Goal: Use online tool/utility: Utilize a website feature to perform a specific function

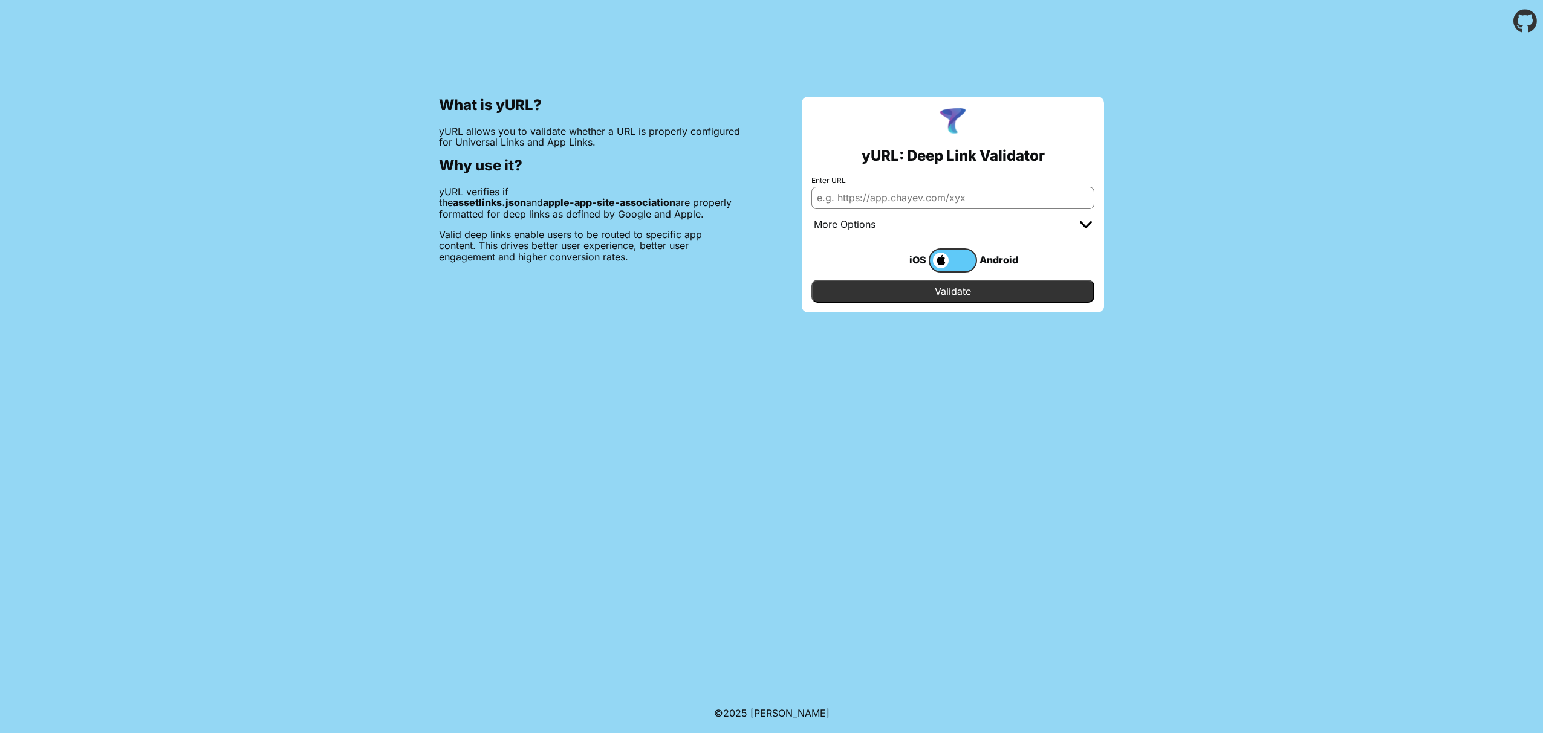
click at [848, 198] on input "Enter URL" at bounding box center [952, 198] width 283 height 22
paste input "https://archestimely.com/.well-known/apple-app-site-association"
type input "[URL][DOMAIN_NAME]"
click at [956, 294] on input "Validate" at bounding box center [952, 291] width 283 height 23
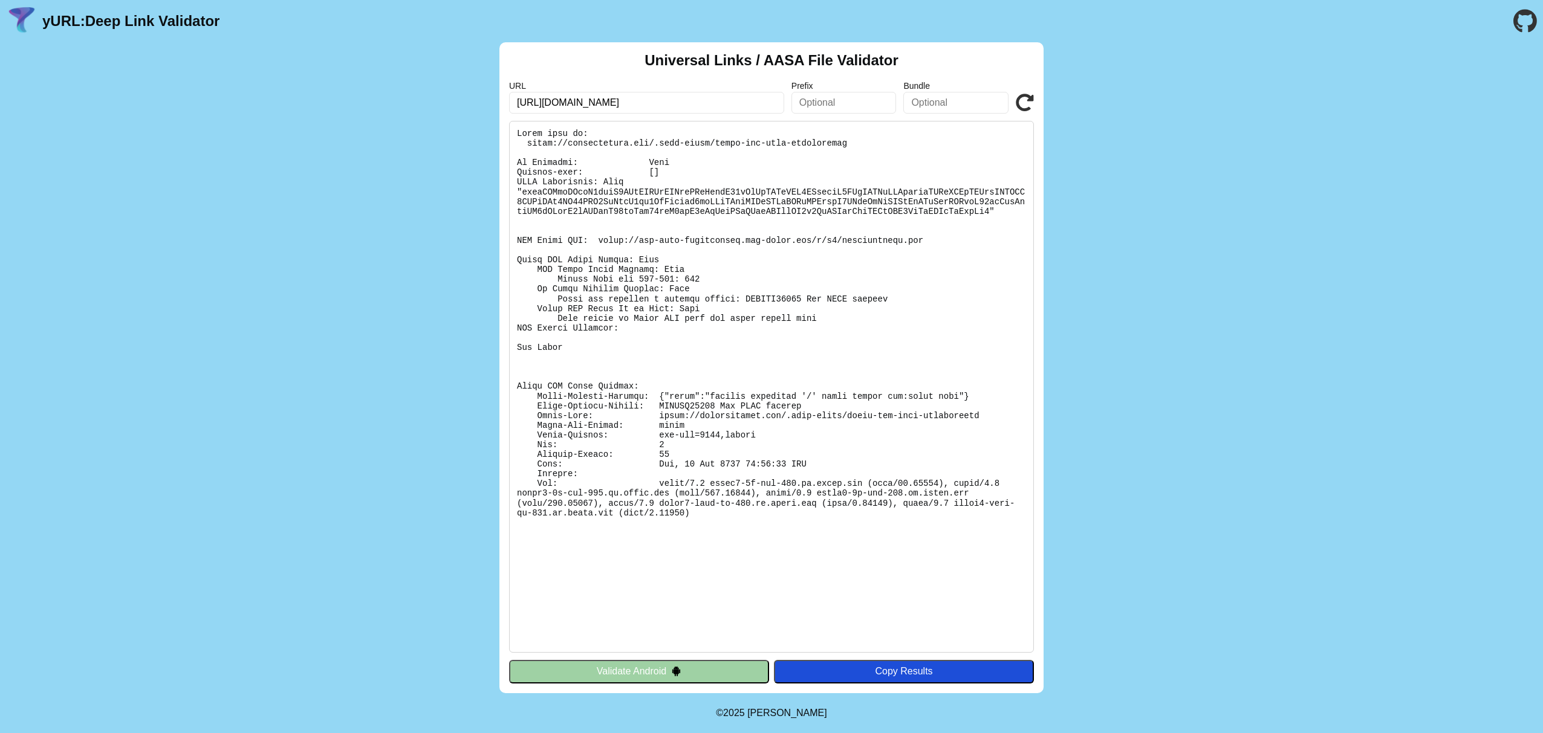
click at [675, 673] on img at bounding box center [676, 671] width 10 height 10
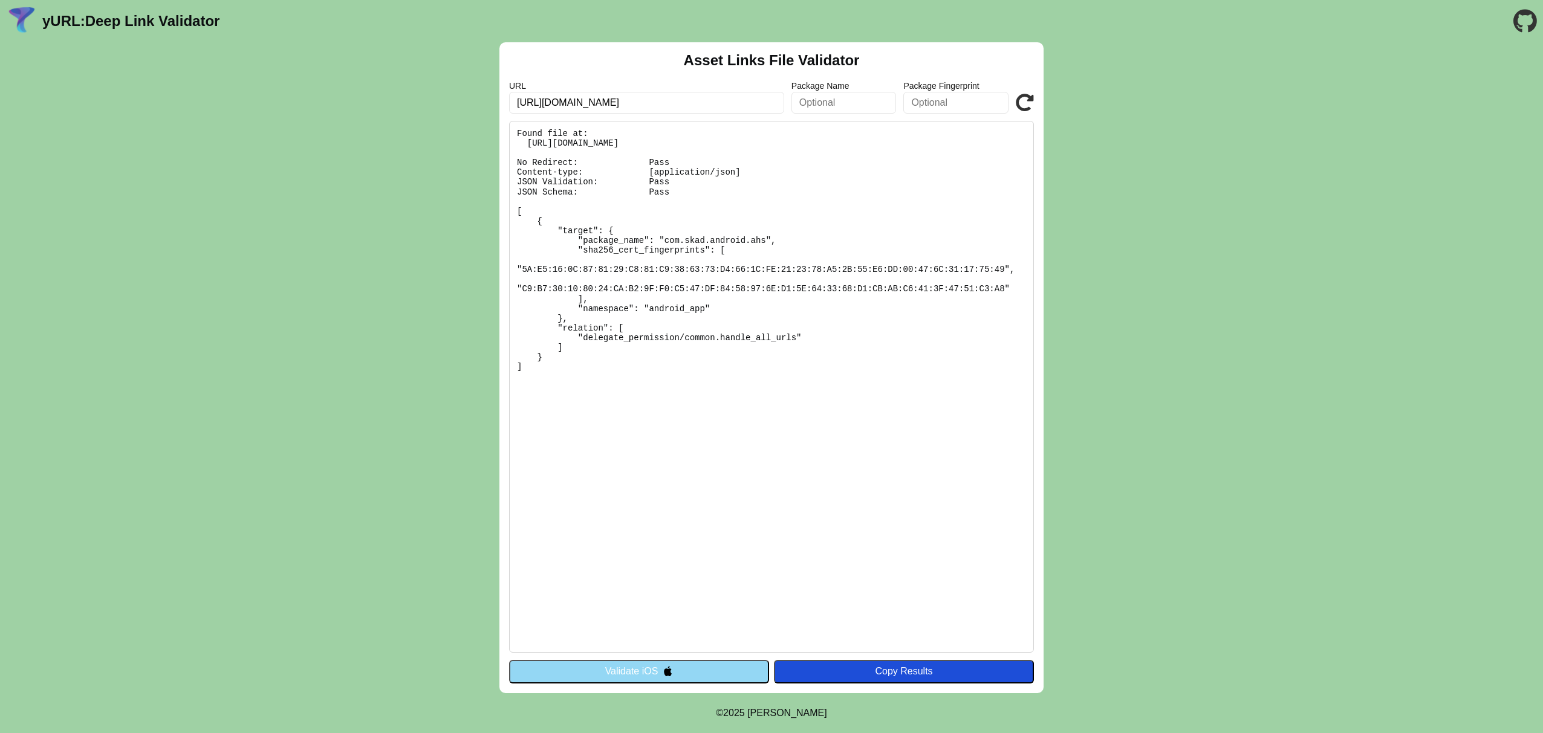
click at [655, 671] on button "Validate iOS" at bounding box center [639, 671] width 260 height 23
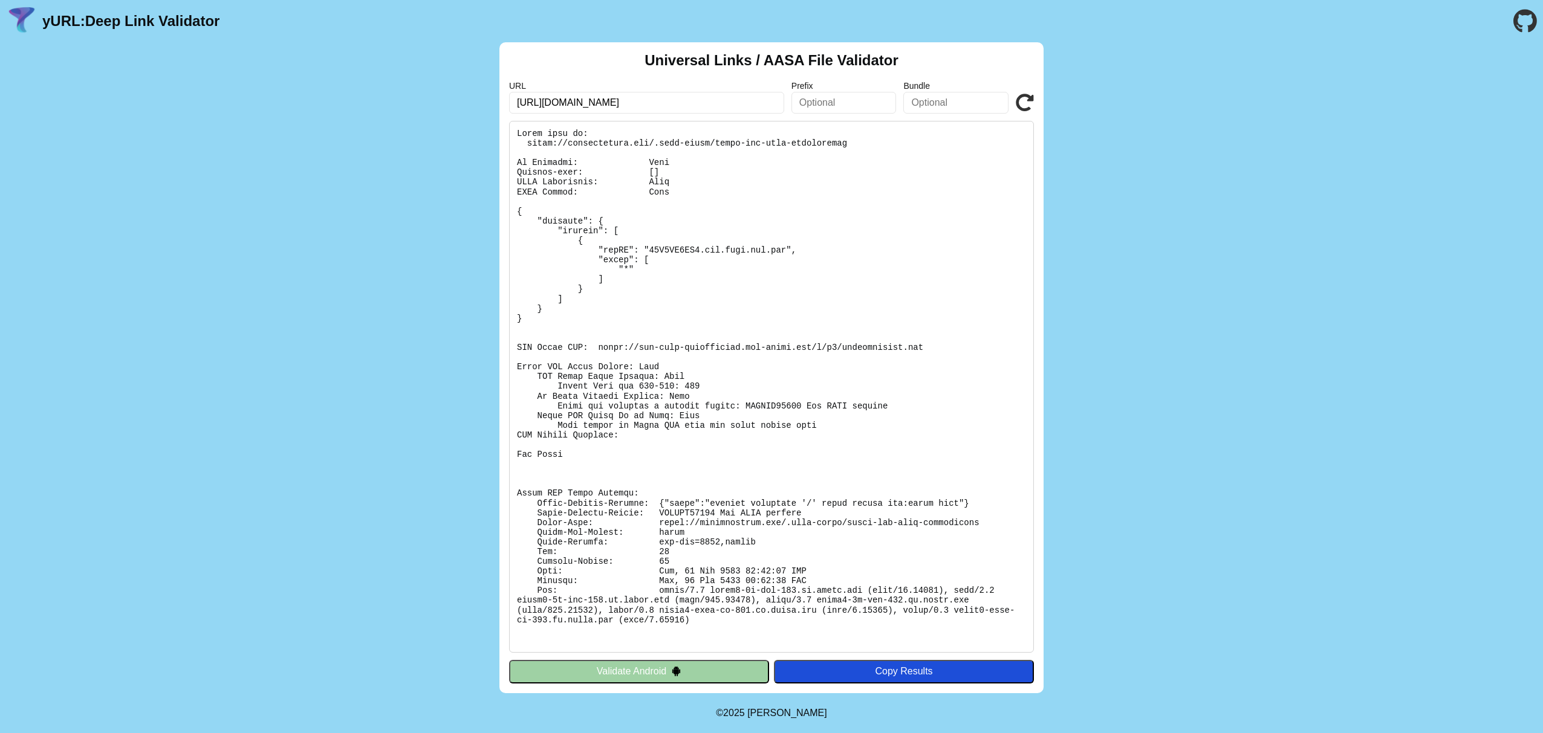
click at [1025, 105] on icon at bounding box center [1025, 103] width 18 height 18
click at [1024, 100] on icon at bounding box center [1025, 103] width 18 height 18
click at [833, 668] on div "Copy Results" at bounding box center [904, 671] width 248 height 11
click at [1029, 100] on icon at bounding box center [1025, 103] width 18 height 18
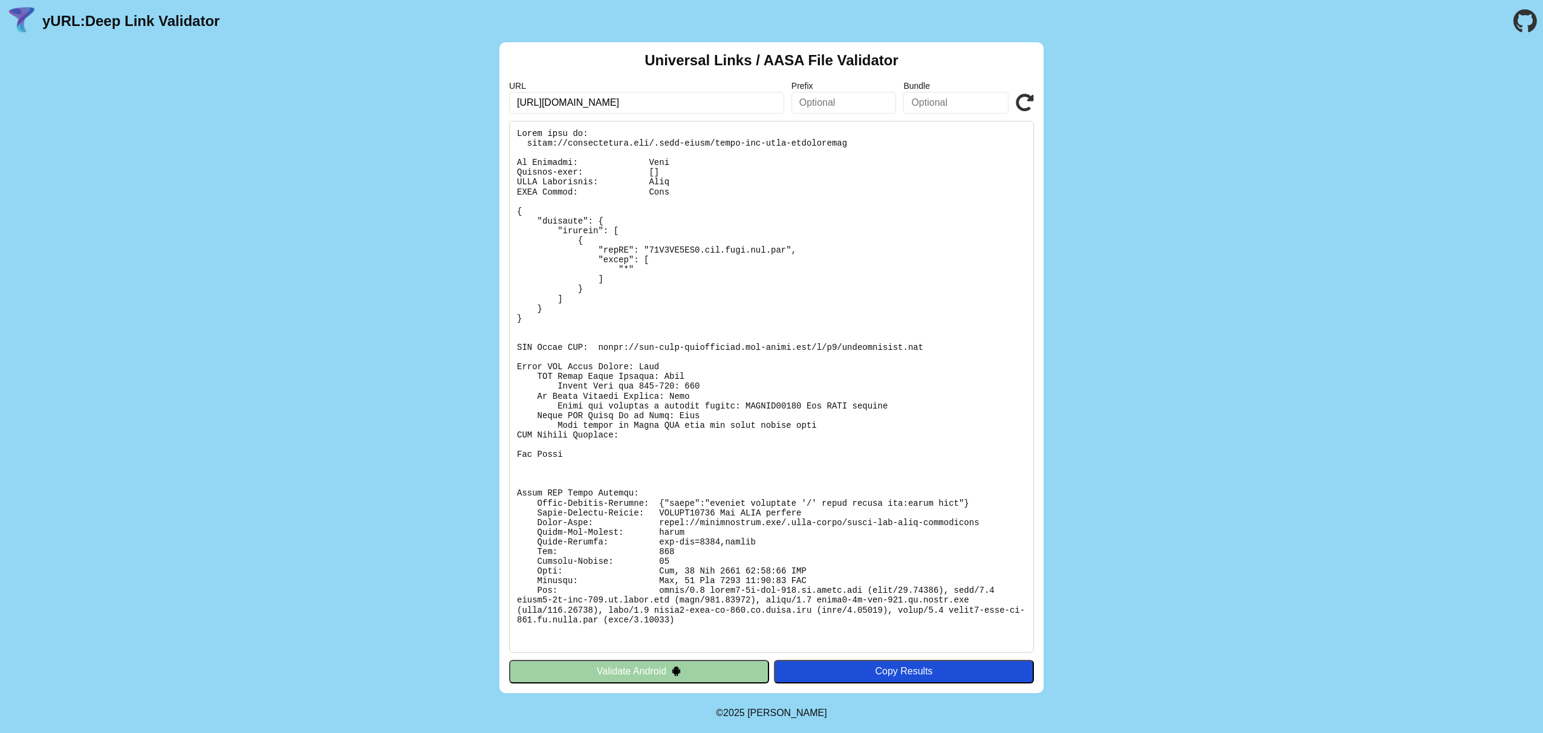
click at [879, 672] on div "Copy Results" at bounding box center [904, 671] width 248 height 11
click at [894, 675] on div "Copy Results" at bounding box center [904, 671] width 248 height 11
click at [717, 307] on pre at bounding box center [771, 387] width 525 height 532
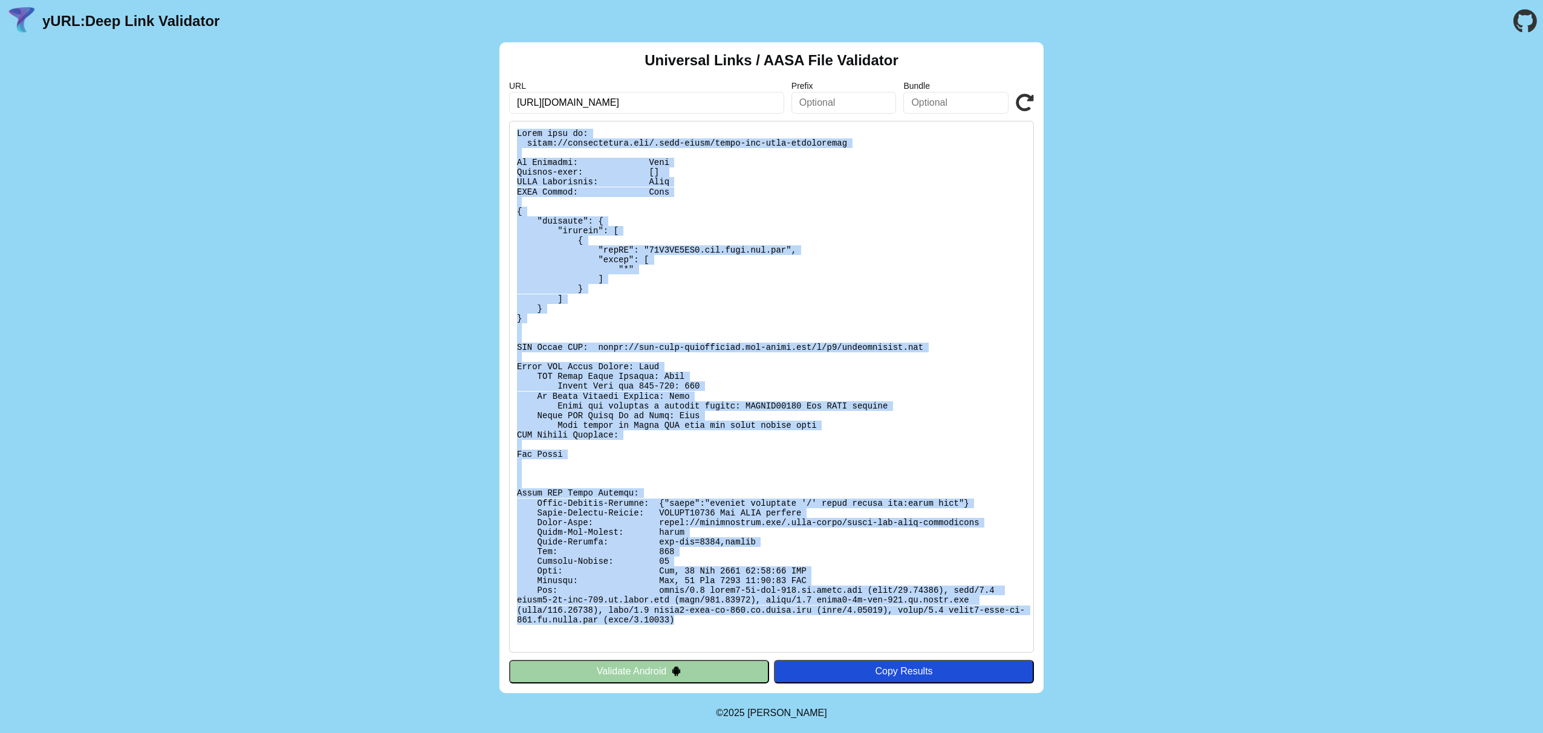
drag, startPoint x: 518, startPoint y: 132, endPoint x: 805, endPoint y: 633, distance: 577.1
click at [805, 633] on pre at bounding box center [771, 387] width 525 height 532
copy pre "Found file at: https://archestimely.com/.well-known/apple-app-site-association …"
click at [1181, 174] on div "Universal Links / AASA File Validator URL https://archestimely.com/ Prefix Bund…" at bounding box center [771, 367] width 1543 height 651
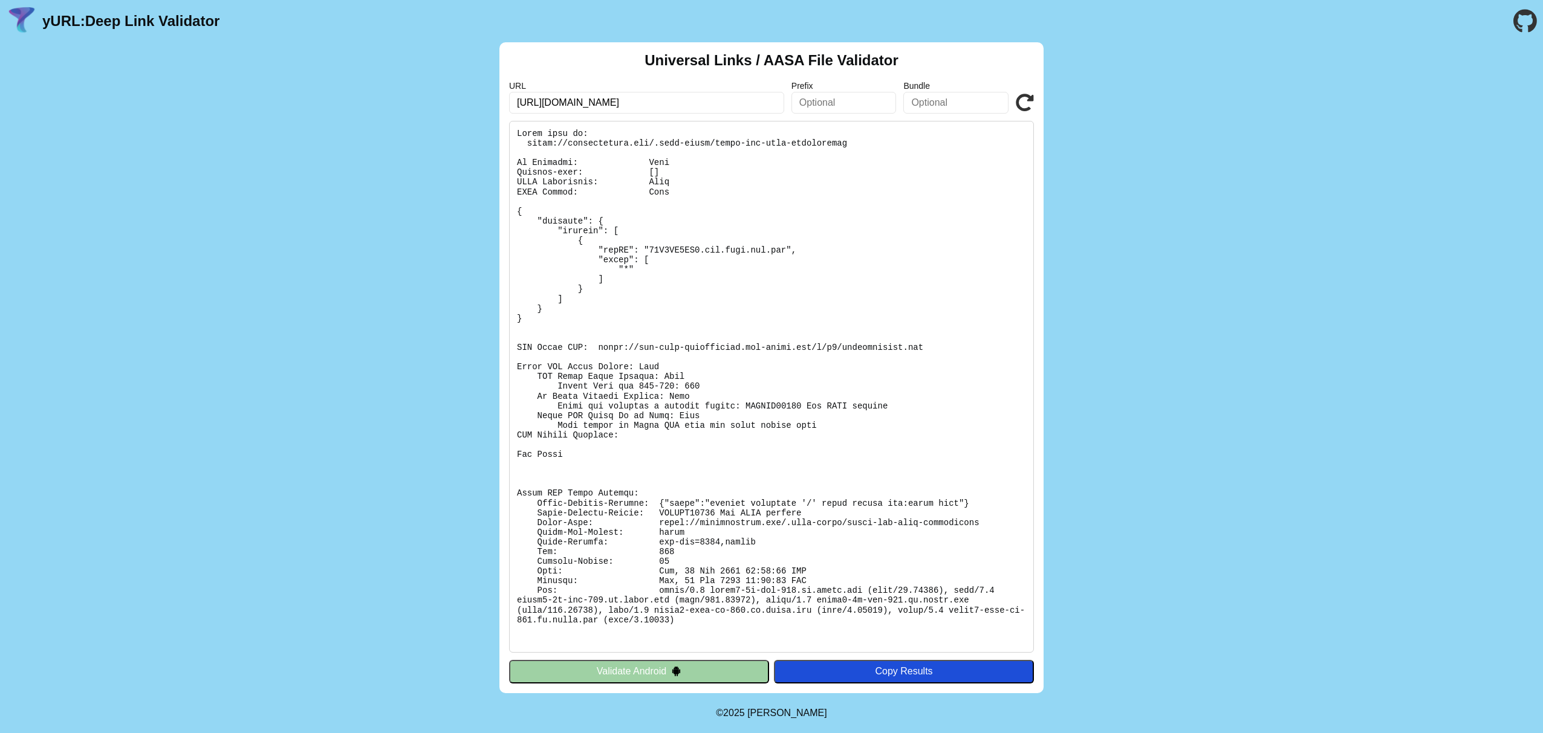
click at [632, 97] on input "[URL][DOMAIN_NAME]" at bounding box center [646, 103] width 275 height 22
drag, startPoint x: 632, startPoint y: 101, endPoint x: 510, endPoint y: 102, distance: 122.1
click at [510, 102] on input "[URL][DOMAIN_NAME]" at bounding box center [646, 103] width 275 height 22
click at [93, 50] on div "Universal Links / AASA File Validator URL https://archestimely.com/ Prefix Bund…" at bounding box center [771, 367] width 1543 height 651
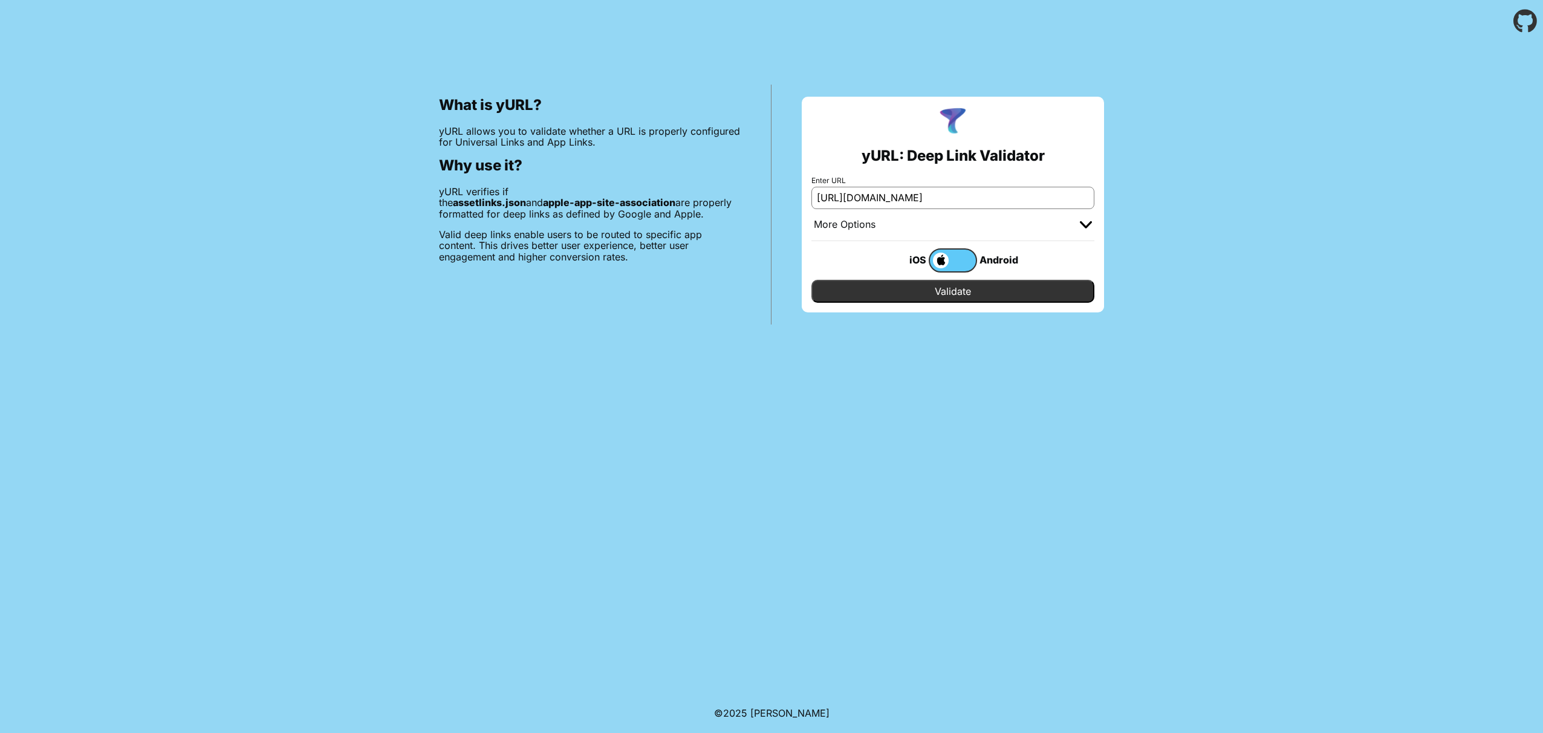
type input "[URL][DOMAIN_NAME]"
click at [978, 291] on input "Validate" at bounding box center [952, 291] width 283 height 23
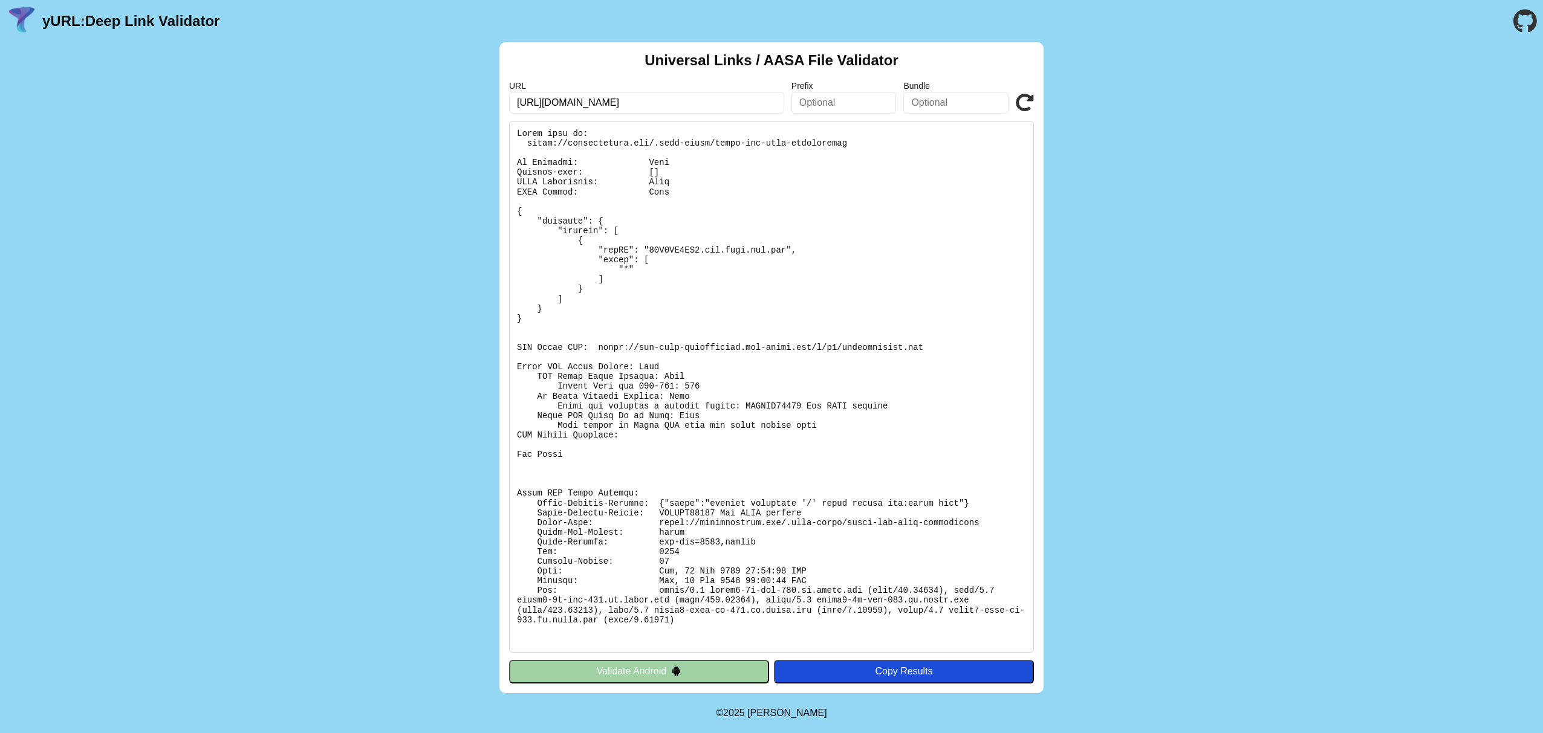
click at [1027, 99] on icon at bounding box center [1025, 103] width 18 height 18
click at [1022, 100] on icon at bounding box center [1025, 103] width 18 height 18
